Goal: Task Accomplishment & Management: Manage account settings

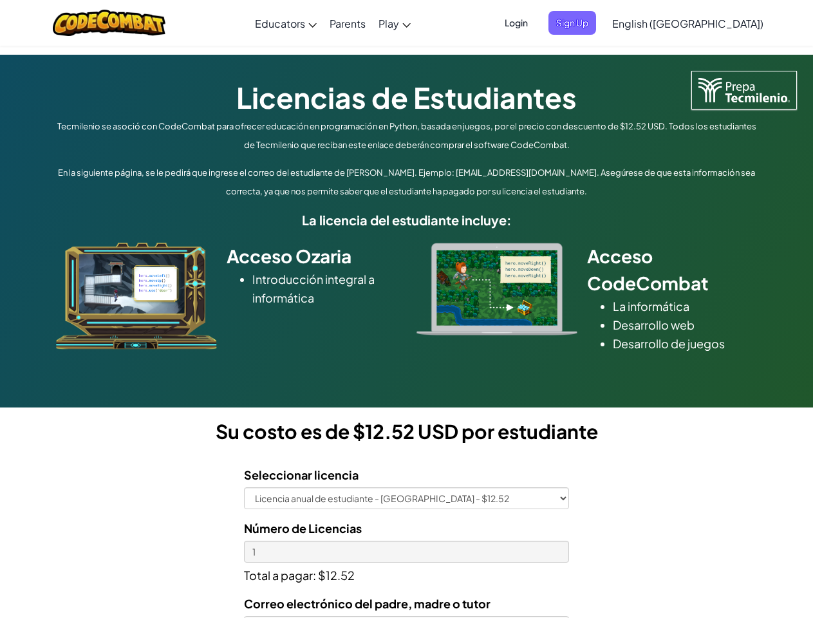
click at [407, 309] on div at bounding box center [497, 289] width 180 height 93
click at [536, 23] on span "Login" at bounding box center [516, 23] width 39 height 24
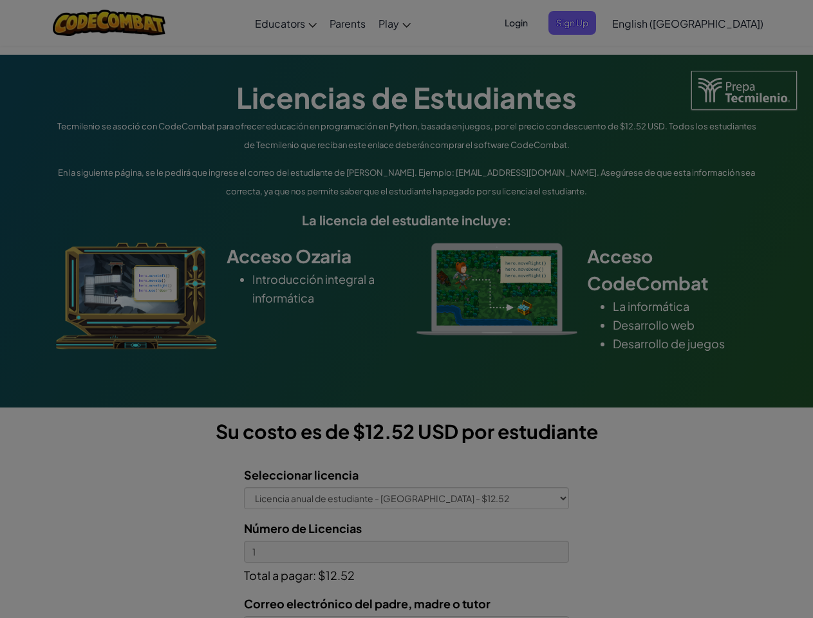
click at [0, 0] on input "Email or Username :" at bounding box center [0, 0] width 0 height 0
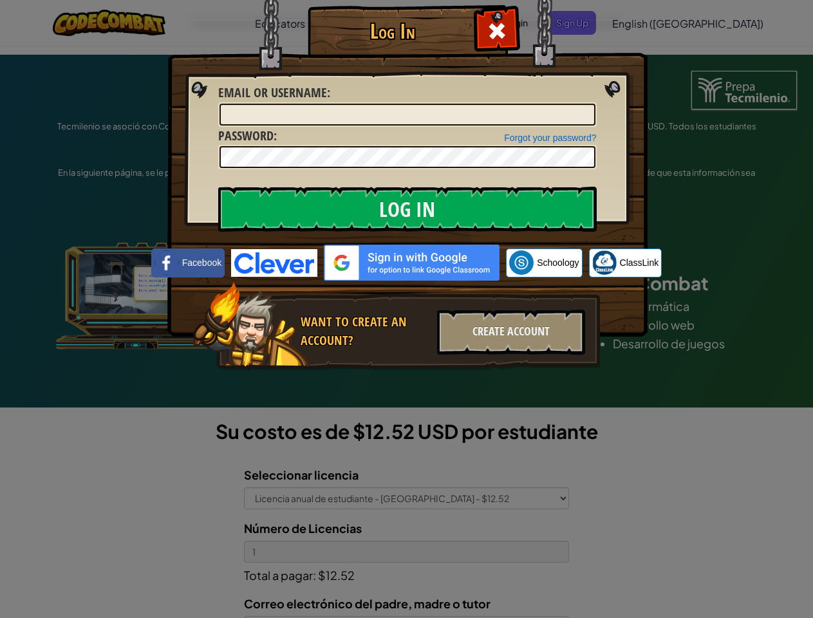
click at [651, 23] on div "Log In Unknown Error Email or Username : Forgot your password? Password : Log I…" at bounding box center [406, 309] width 813 height 618
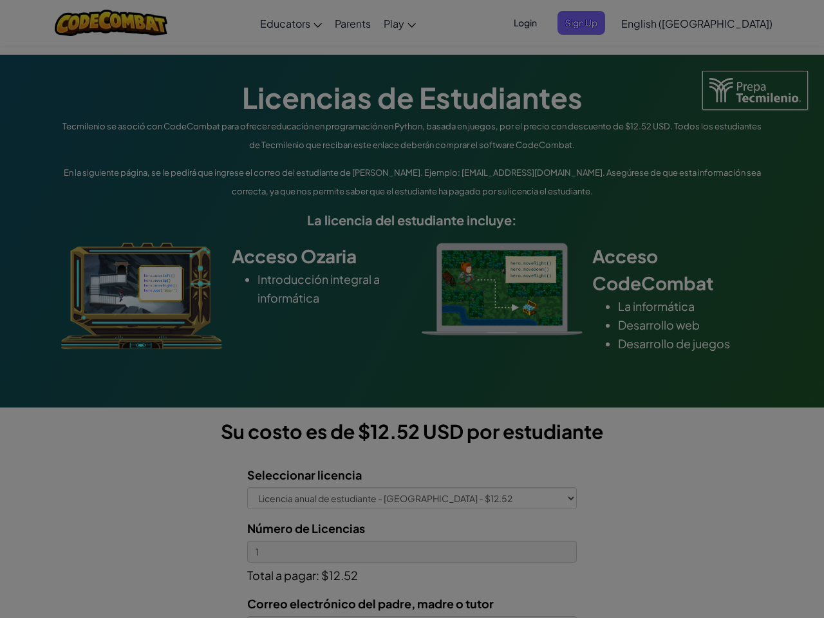
click at [651, 23] on div "Log In Unknown Error Email or Username : Forgot your password? Password : Log I…" at bounding box center [412, 309] width 824 height 618
click at [720, 23] on div at bounding box center [412, 309] width 824 height 618
